Goal: Browse casually

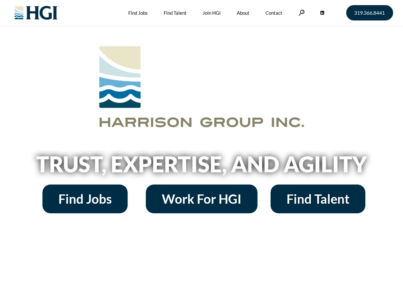
click at [202, 153] on h2 "Trust, Expertise, and Agility" at bounding box center [202, 164] width 364 height 22
click at [301, 12] on link at bounding box center [302, 13] width 6 height 6
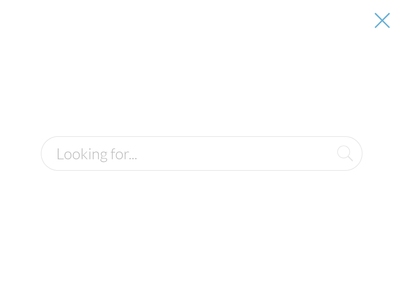
click at [202, 166] on div at bounding box center [202, 153] width 403 height 307
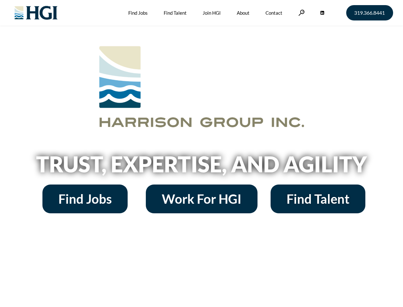
click at [202, 153] on h2 "Trust, Expertise, and Agility" at bounding box center [202, 164] width 364 height 22
click at [301, 12] on link at bounding box center [302, 13] width 6 height 6
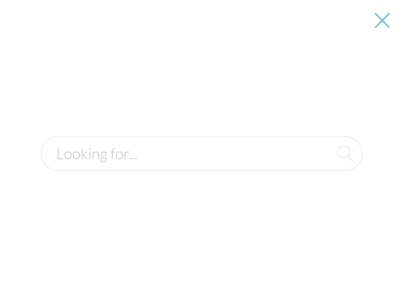
click at [202, 166] on div at bounding box center [202, 153] width 403 height 307
